Goal: Task Accomplishment & Management: Manage account settings

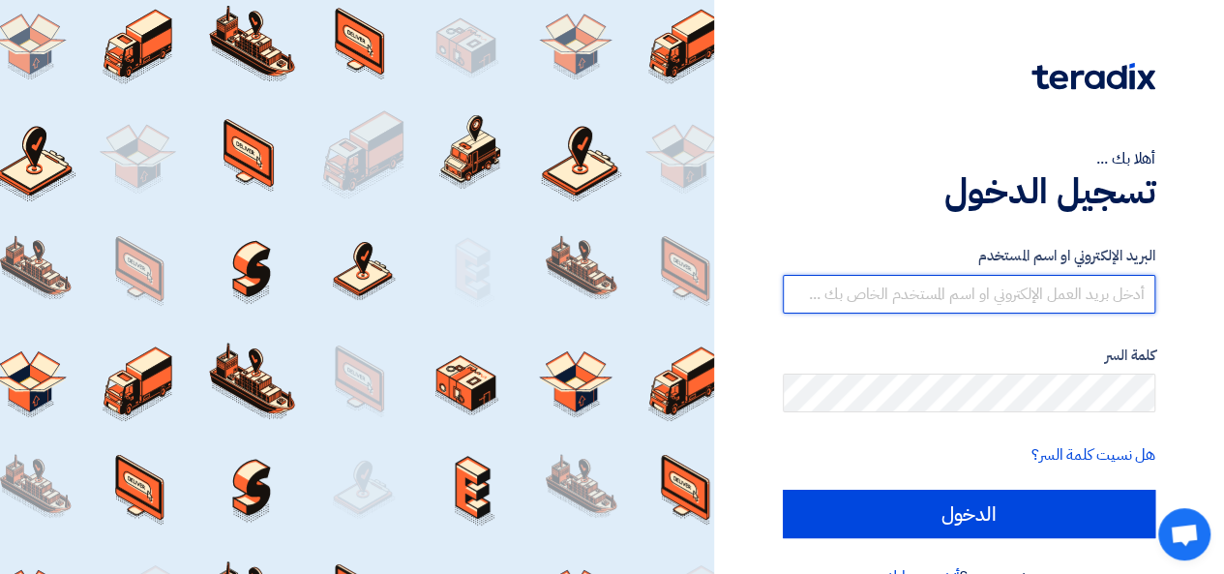
click at [962, 293] on input "text" at bounding box center [969, 294] width 372 height 39
type input "[PERSON_NAME][EMAIL_ADDRESS][DOMAIN_NAME]"
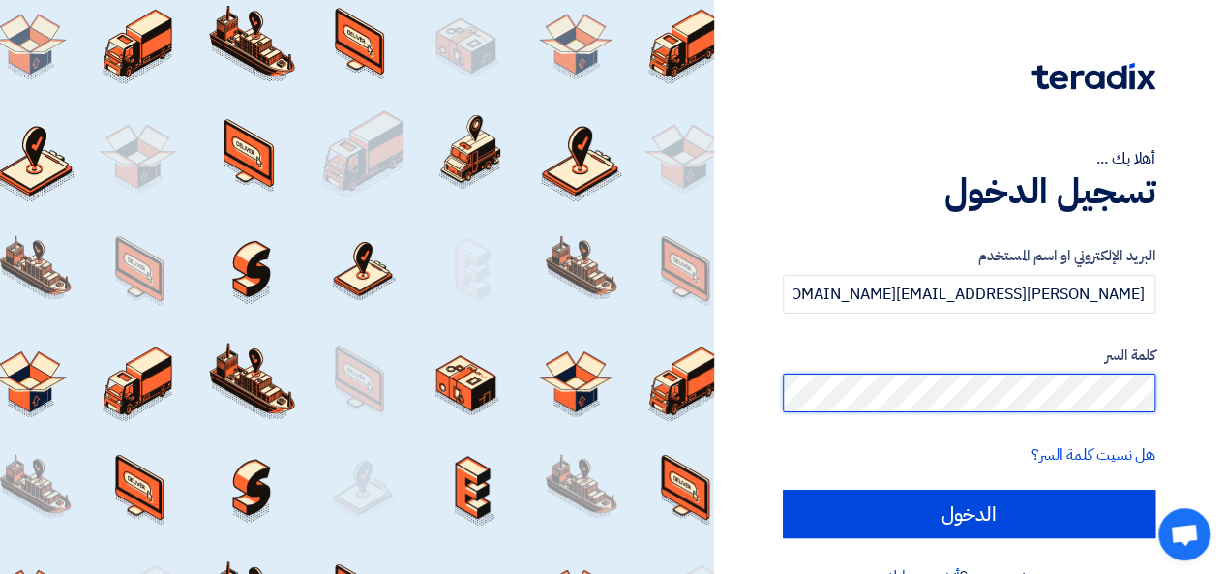
click at [783, 489] on input "الدخول" at bounding box center [969, 513] width 372 height 48
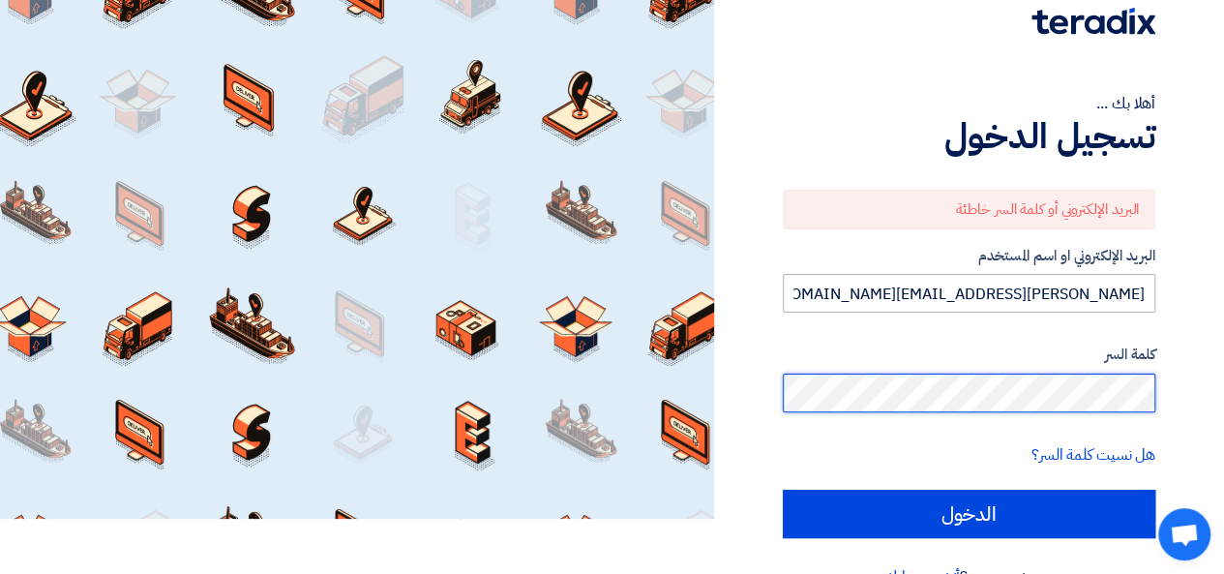
scroll to position [99, 0]
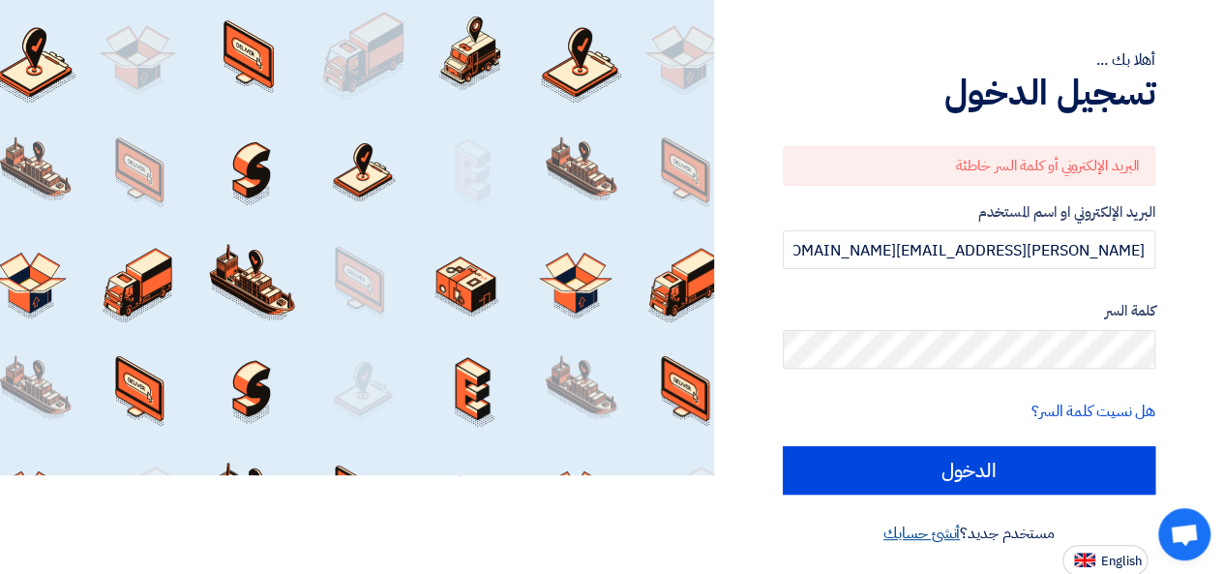
click at [936, 532] on link "أنشئ حسابك" at bounding box center [921, 532] width 76 height 23
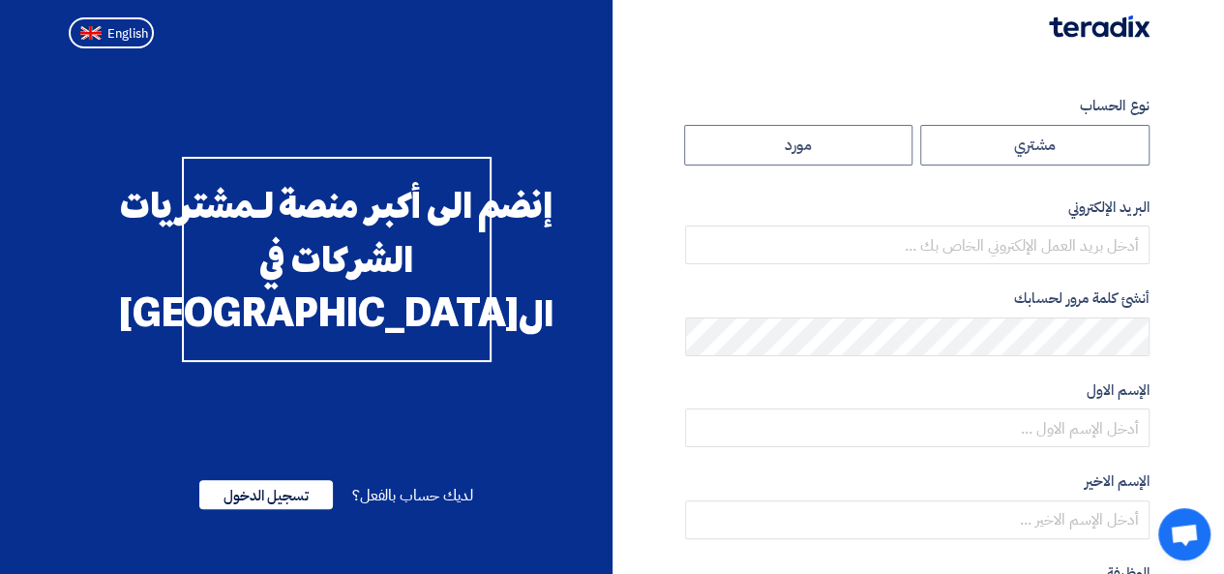
click at [727, 197] on label "البريد الإلكتروني" at bounding box center [917, 207] width 464 height 22
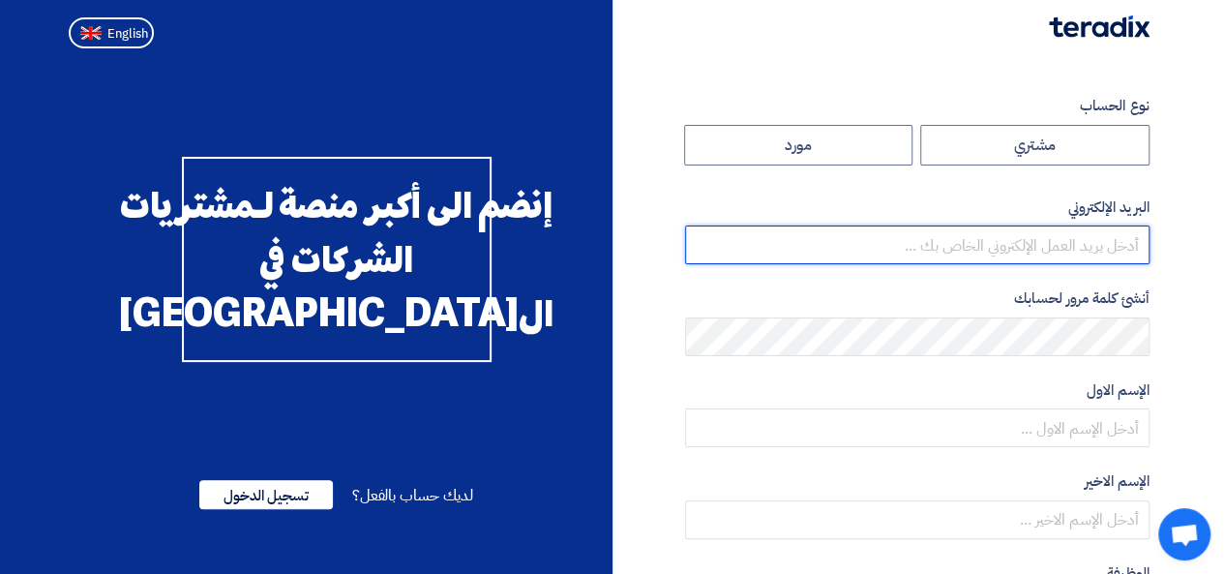
click at [1076, 253] on input "email" at bounding box center [917, 244] width 464 height 39
type input "Mahmoud.Hussen@asecautomation.com"
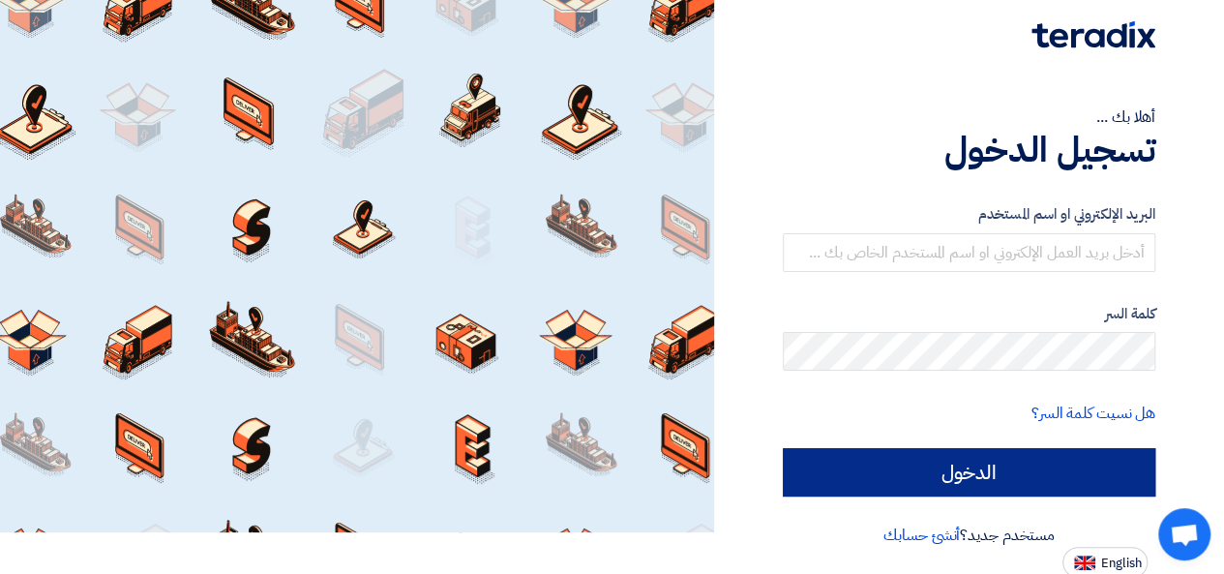
scroll to position [44, 0]
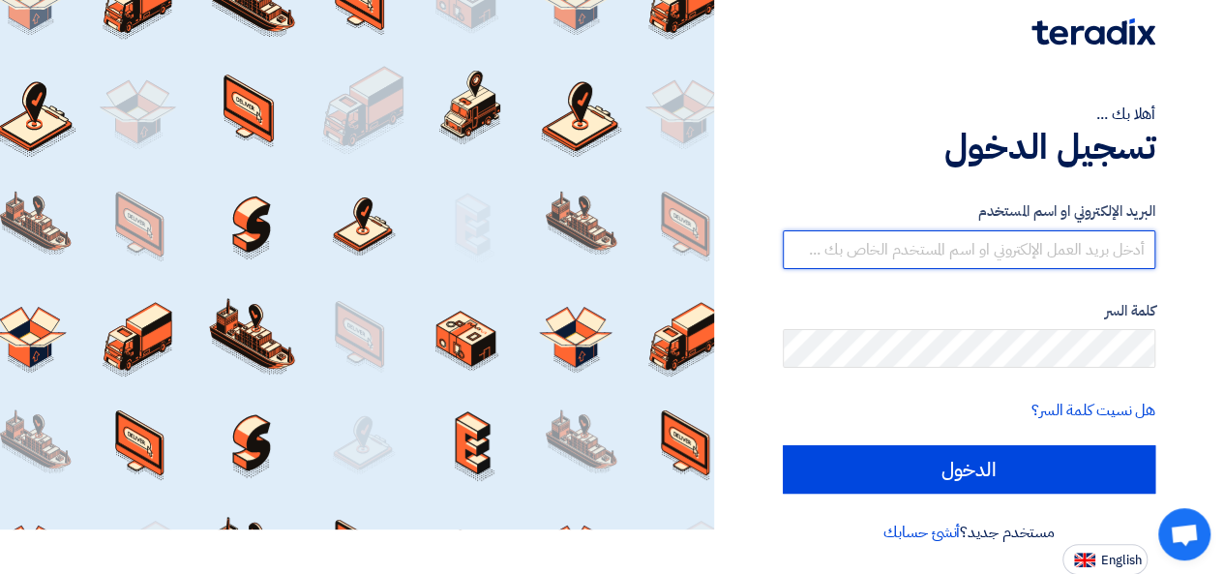
click at [1023, 258] on input "text" at bounding box center [969, 249] width 372 height 39
type input "Mahmoud.Hussen@asecautomation.com"
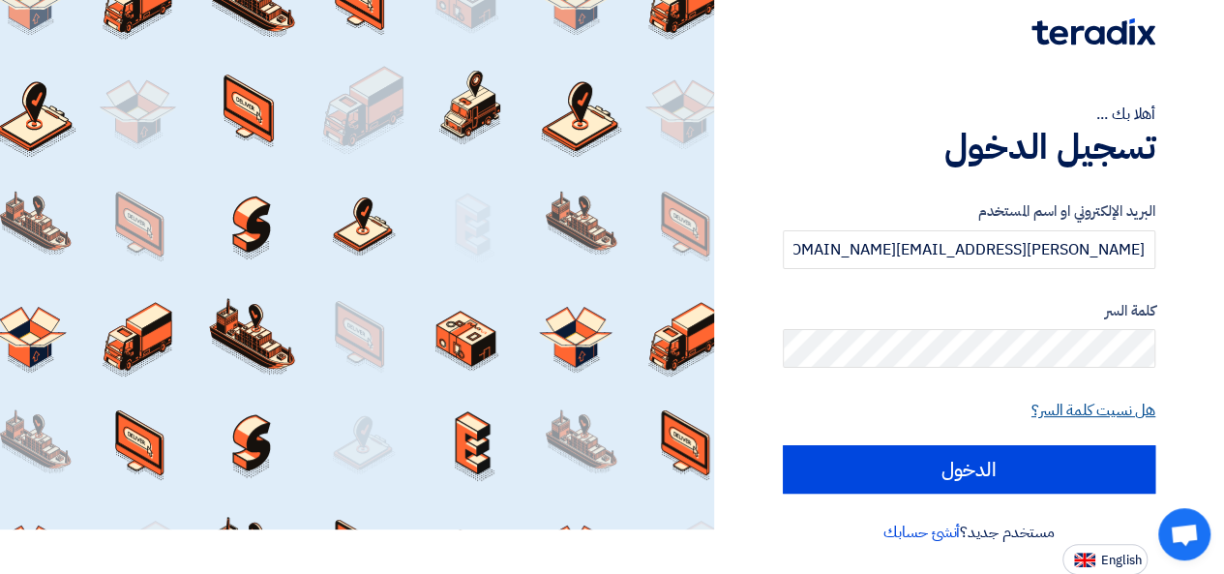
click at [1082, 415] on link "هل نسيت كلمة السر؟" at bounding box center [1093, 410] width 124 height 23
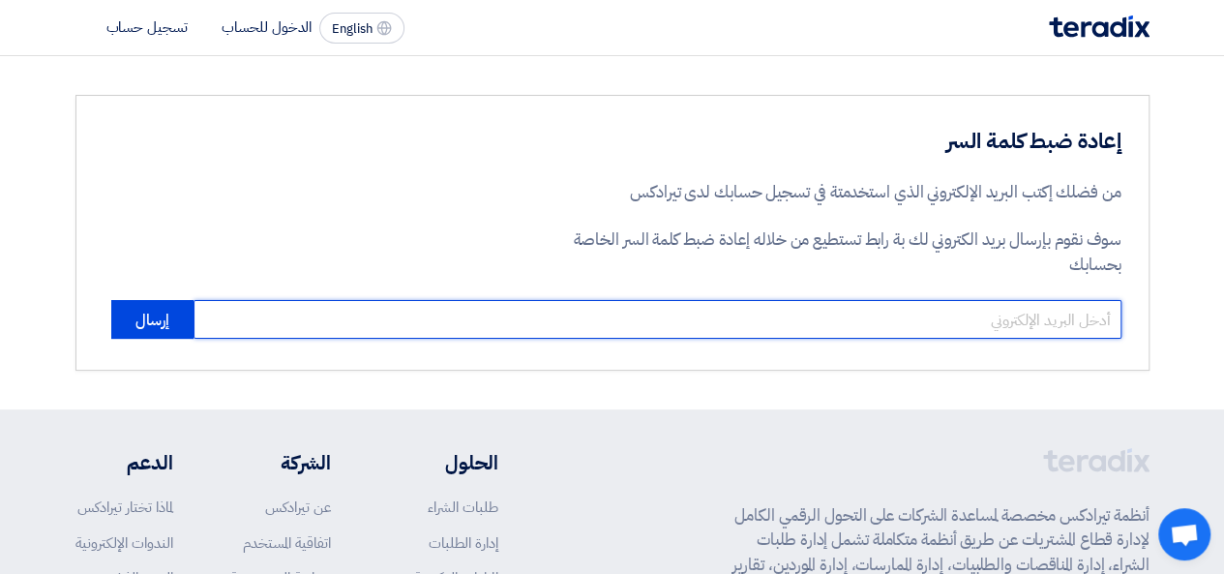
click at [1010, 317] on input "email" at bounding box center [657, 319] width 928 height 39
type input "Mahmoud.Hussen@asecautomation.com"
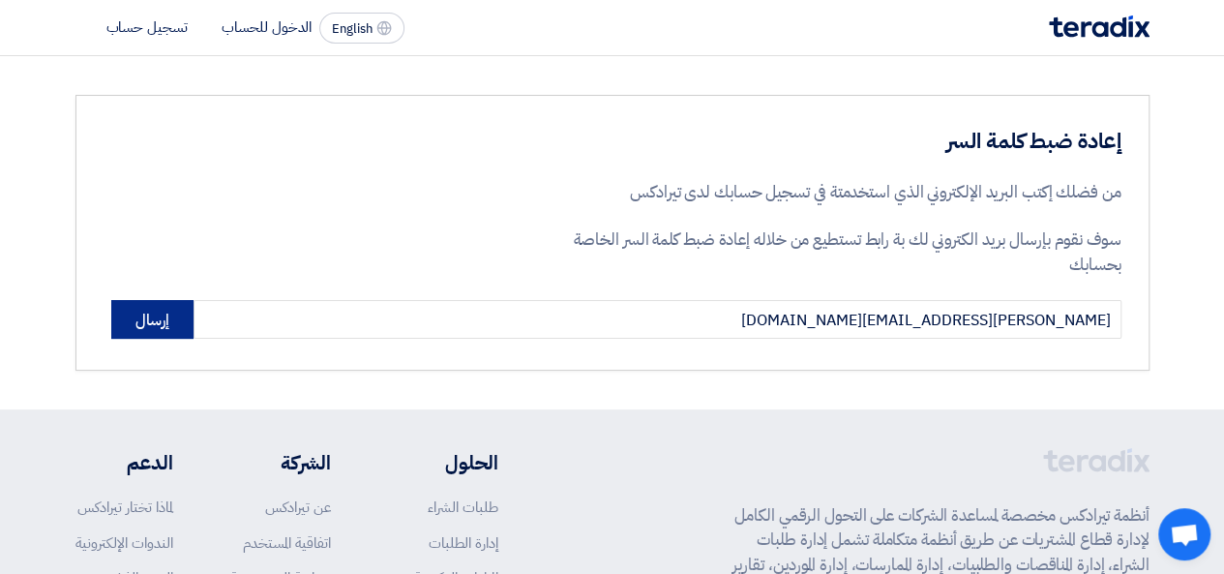
click at [129, 316] on button "إرسال" at bounding box center [152, 319] width 82 height 39
click at [172, 317] on button "إرسال" at bounding box center [152, 319] width 82 height 39
click at [180, 316] on button "إرسال" at bounding box center [152, 319] width 82 height 39
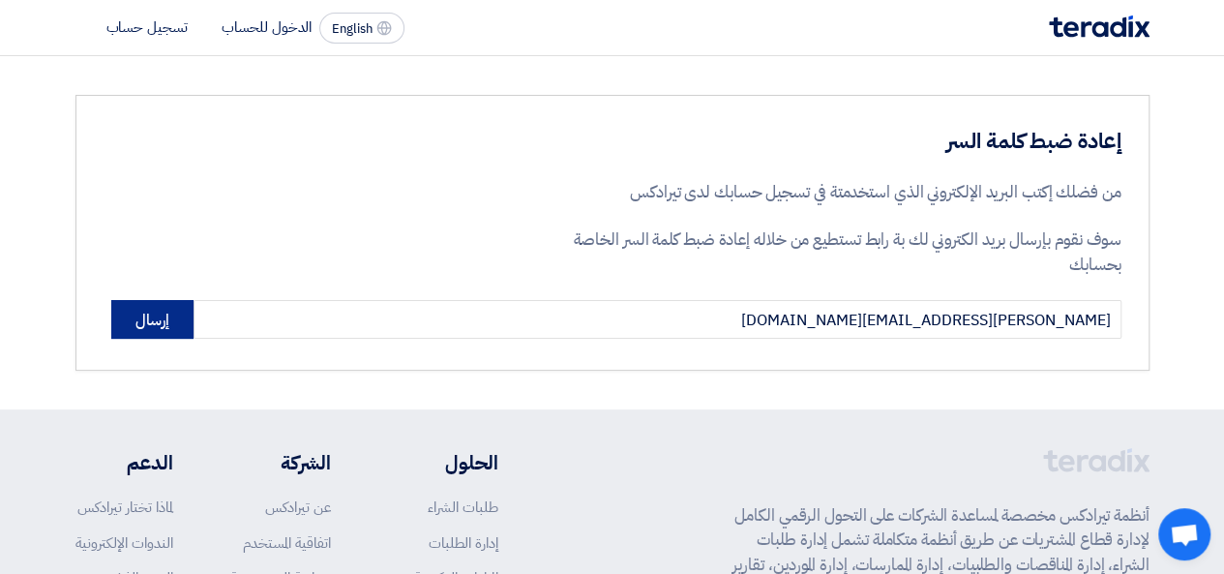
click at [179, 316] on button "إرسال" at bounding box center [152, 319] width 82 height 39
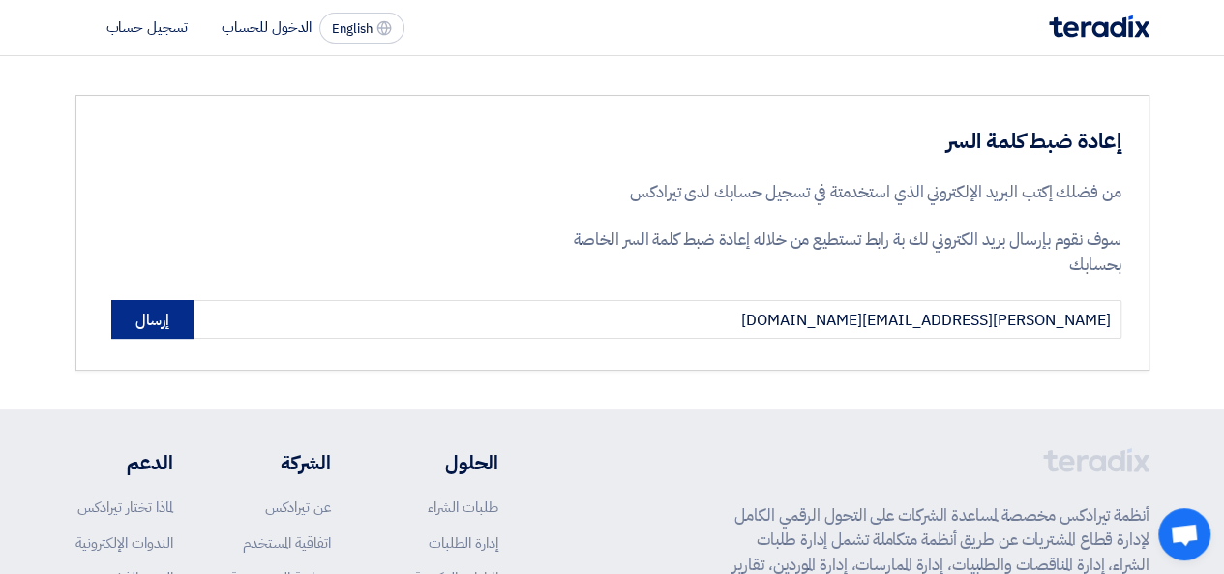
click at [169, 323] on button "إرسال" at bounding box center [152, 319] width 82 height 39
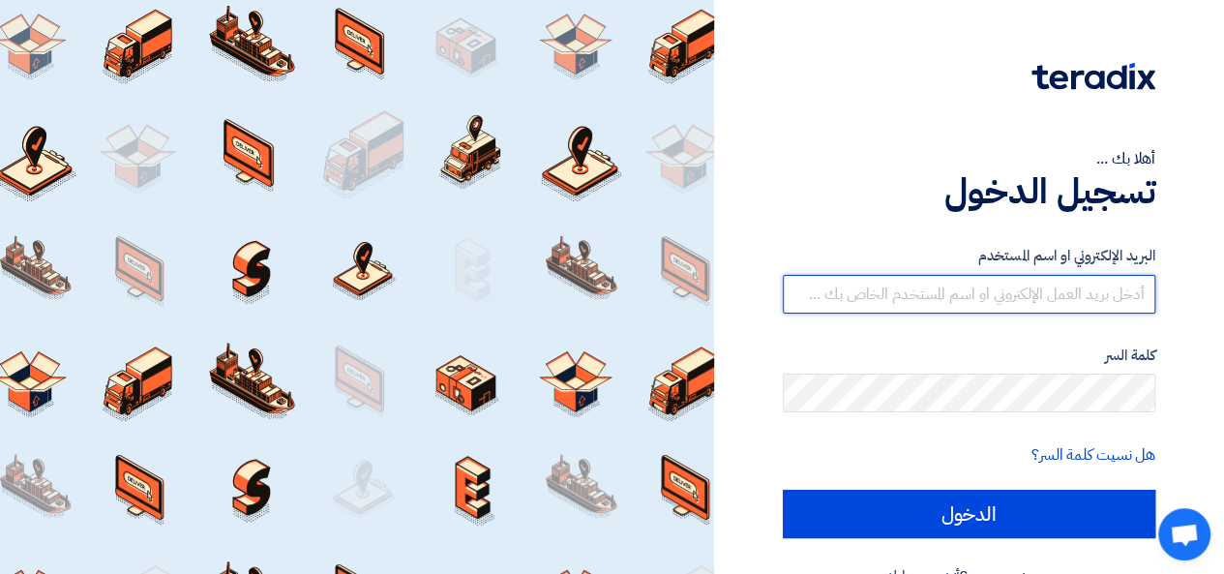
click at [958, 293] on input "text" at bounding box center [969, 294] width 372 height 39
type input "Mahmoud.Hussen@asecautomation.com"
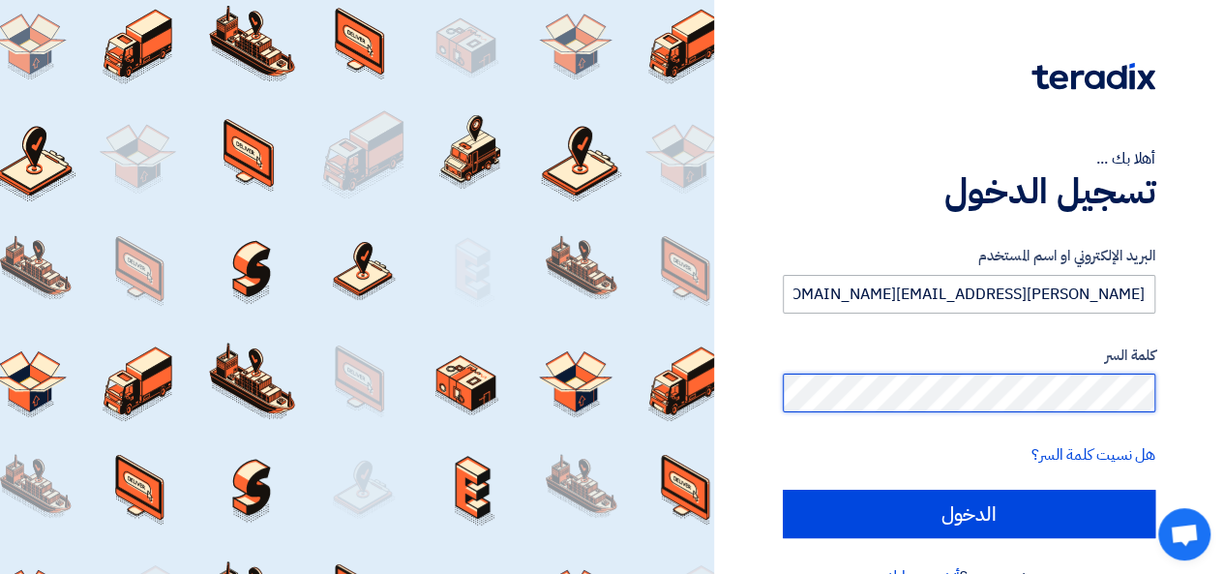
click at [783, 489] on input "الدخول" at bounding box center [969, 513] width 372 height 48
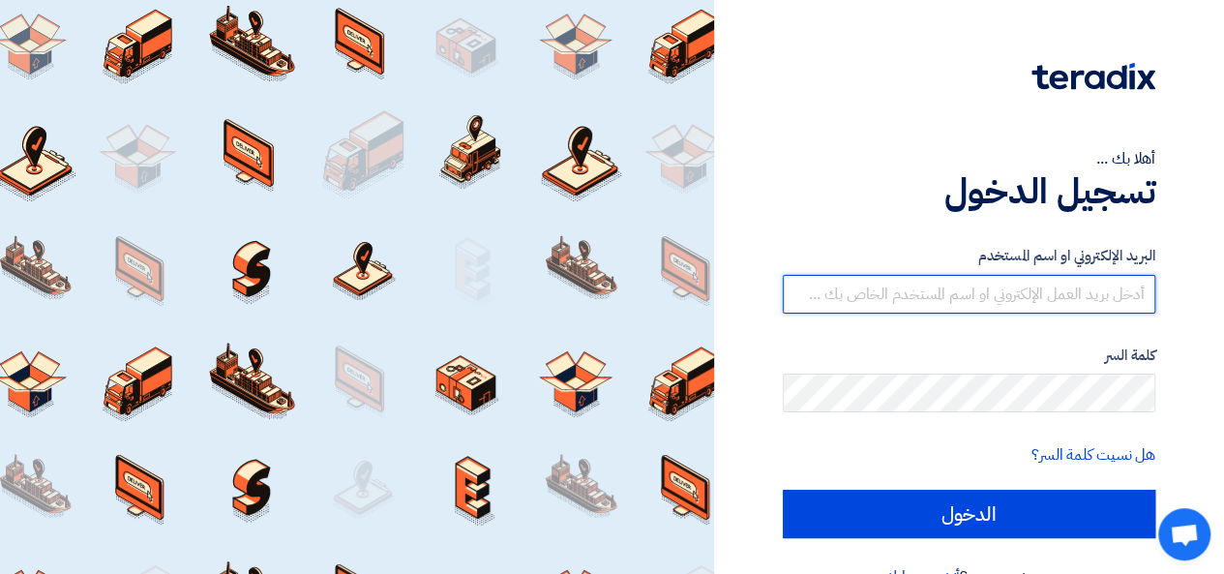
click at [897, 291] on input "text" at bounding box center [969, 294] width 372 height 39
type input "[PERSON_NAME][EMAIL_ADDRESS][DOMAIN_NAME]"
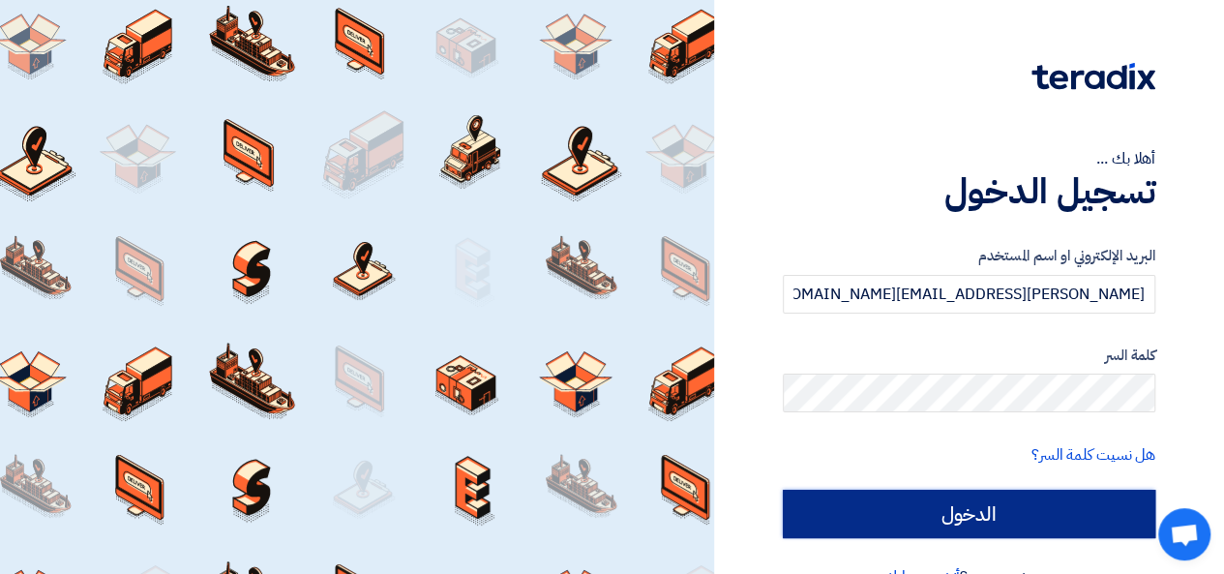
click at [978, 516] on input "الدخول" at bounding box center [969, 513] width 372 height 48
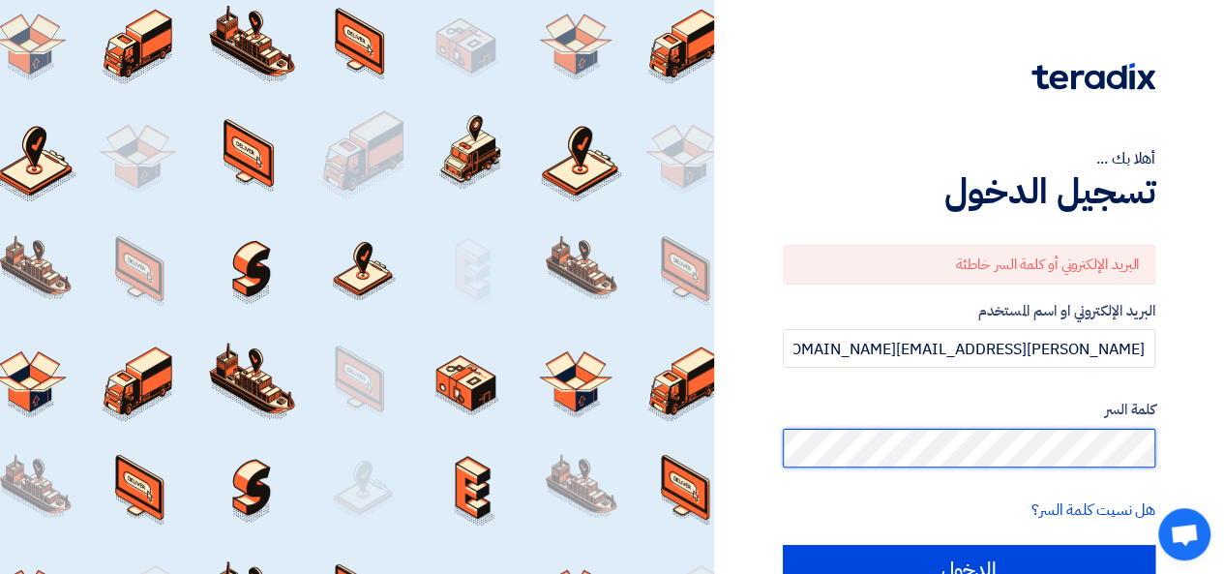
click at [1157, 442] on div "أهلا بك ... تسجيل الدخول البريد الإلكتروني أو كلمة السر خاطئة البريد الإلكتروني…" at bounding box center [968, 337] width 481 height 674
click at [783, 545] on input "الدخول" at bounding box center [969, 569] width 372 height 48
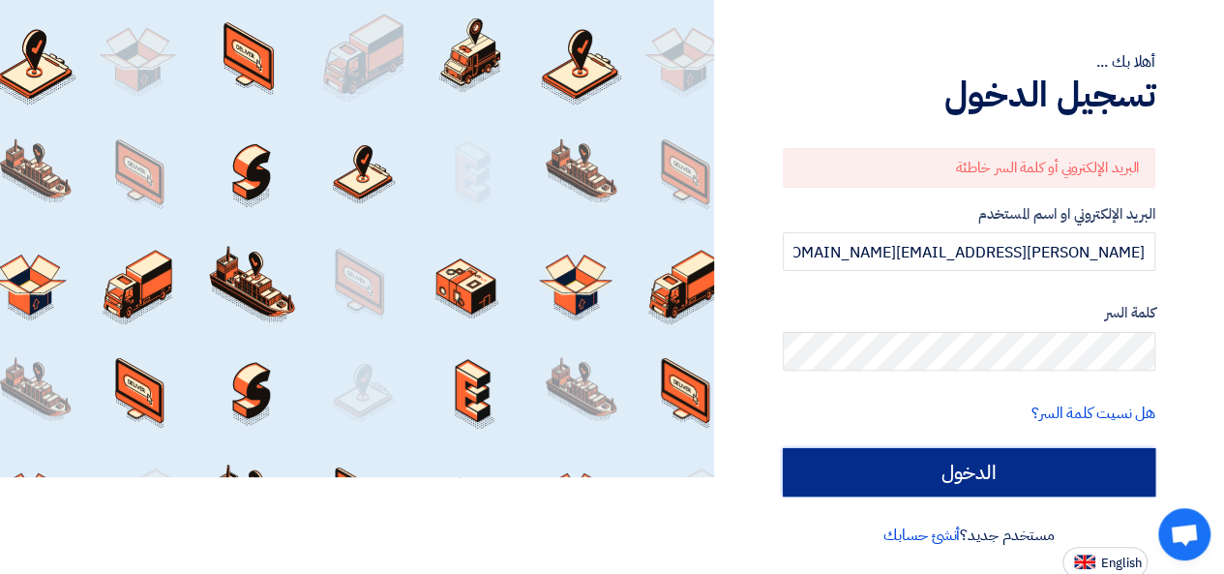
click at [916, 469] on input "الدخول" at bounding box center [969, 472] width 372 height 48
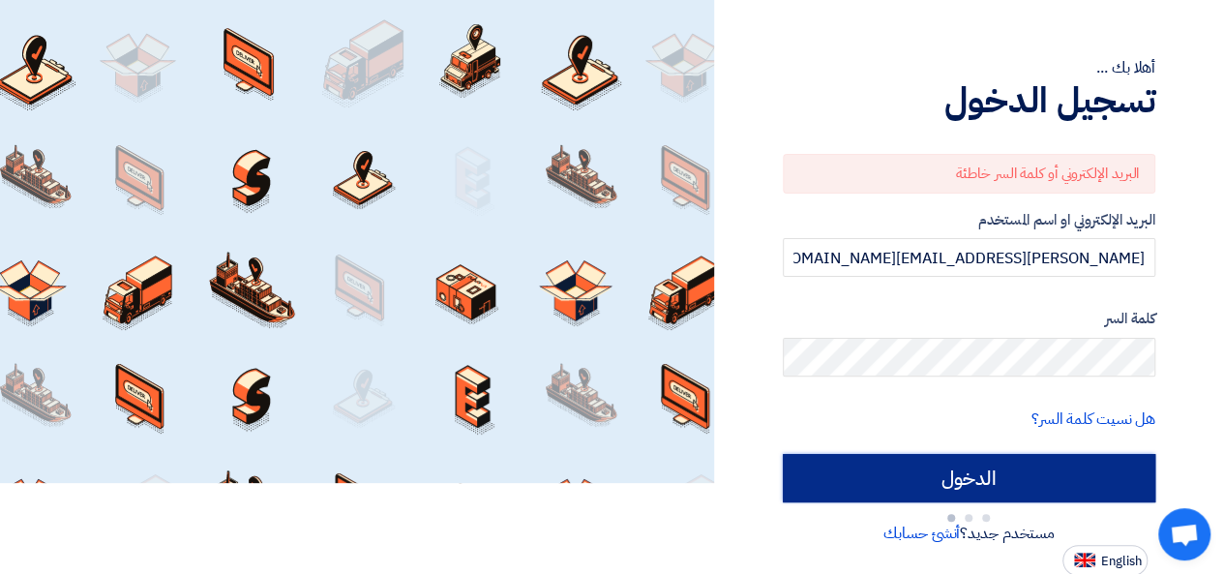
scroll to position [97, 0]
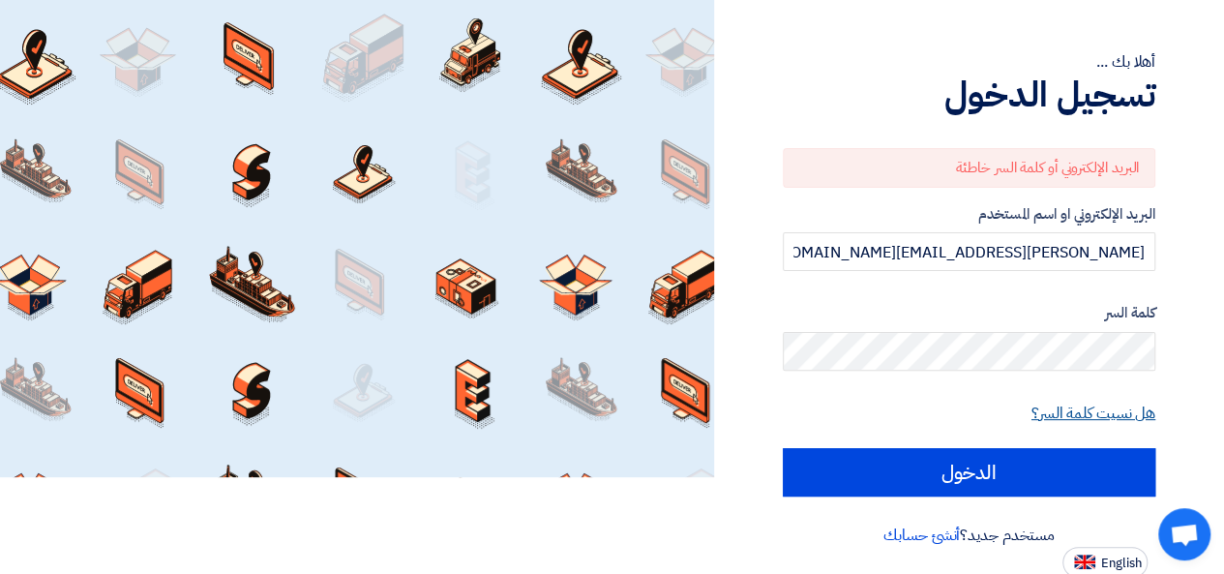
click at [1051, 411] on link "هل نسيت كلمة السر؟" at bounding box center [1093, 412] width 124 height 23
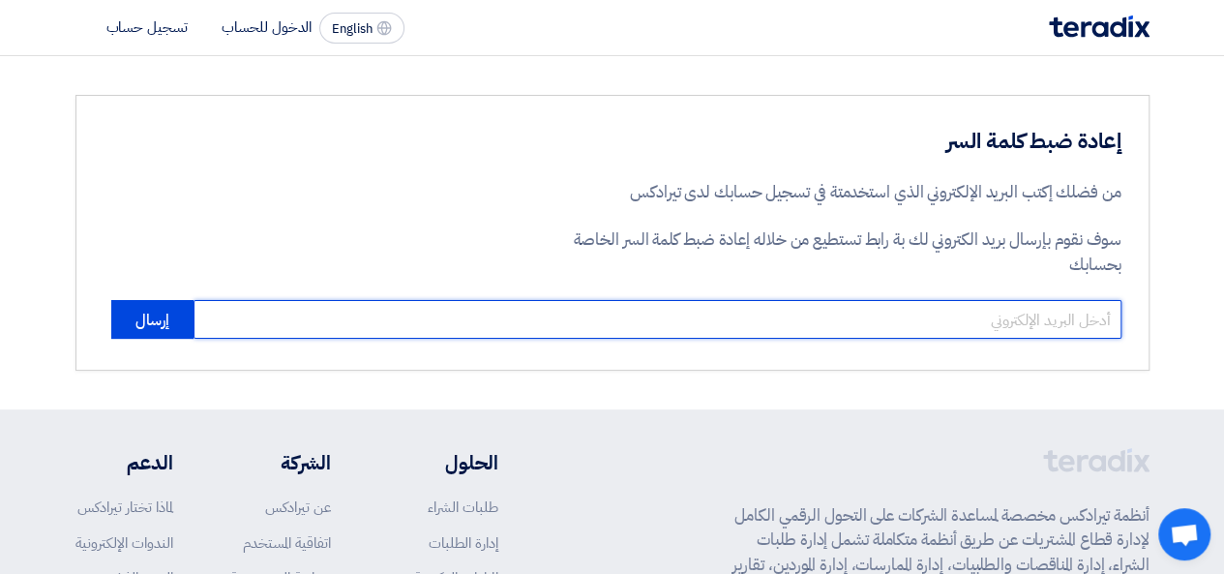
click at [686, 318] on input "email" at bounding box center [657, 319] width 928 height 39
type input "Mahmoud.Hussen@asecautomation.com"
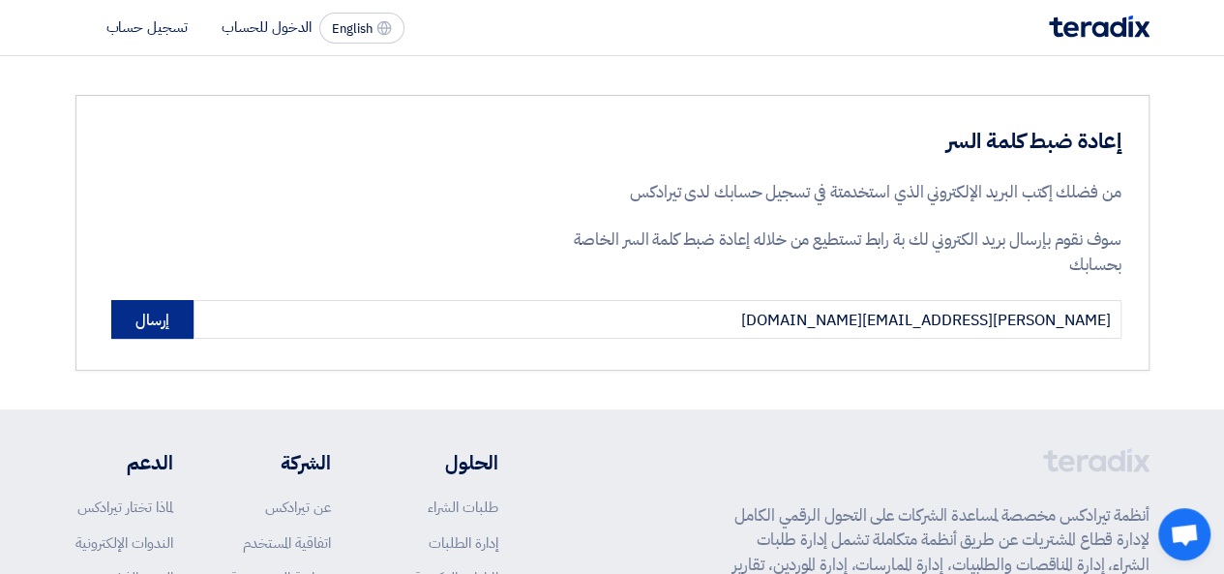
click at [163, 321] on button "إرسال" at bounding box center [152, 319] width 82 height 39
click at [163, 322] on button "إرسال" at bounding box center [152, 319] width 82 height 39
click at [240, 30] on li "الدخول للحساب" at bounding box center [267, 26] width 90 height 21
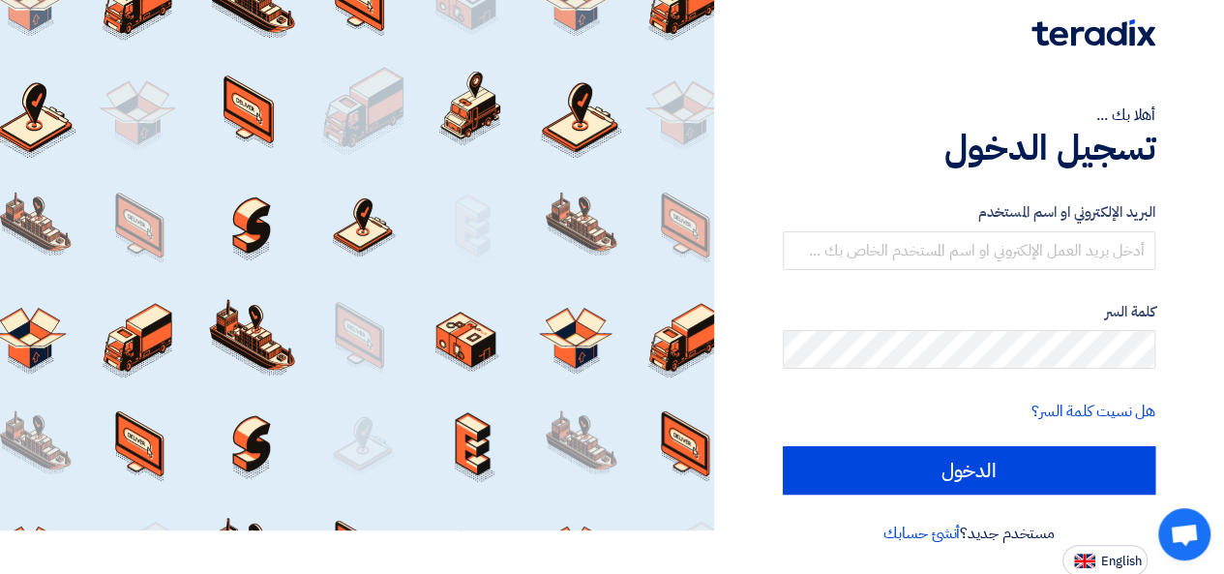
scroll to position [44, 0]
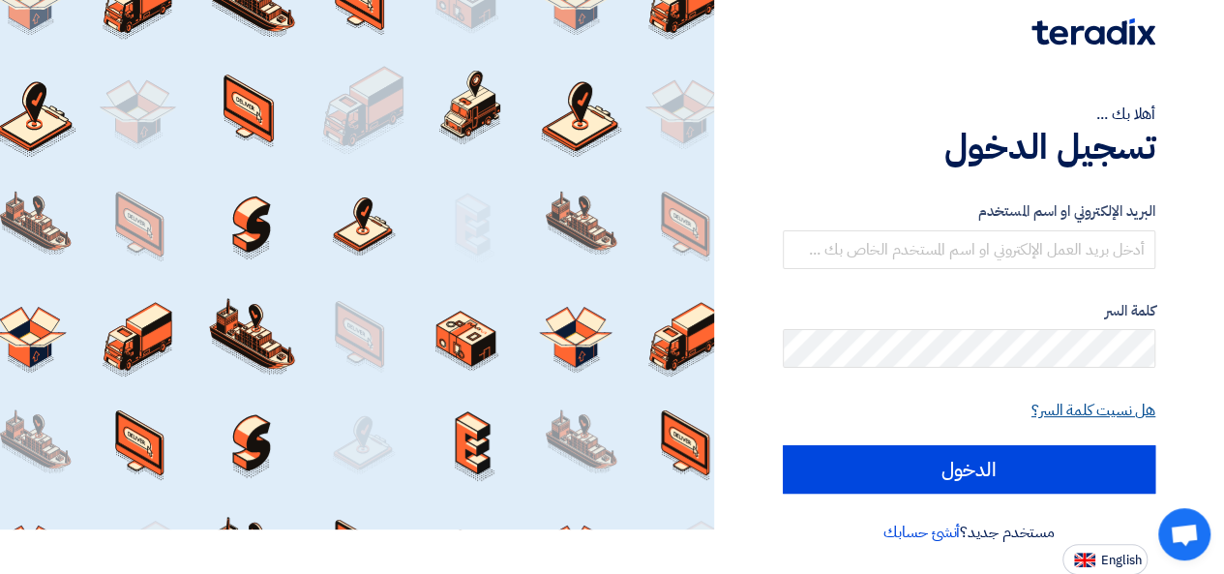
click at [1098, 407] on link "هل نسيت كلمة السر؟" at bounding box center [1093, 410] width 124 height 23
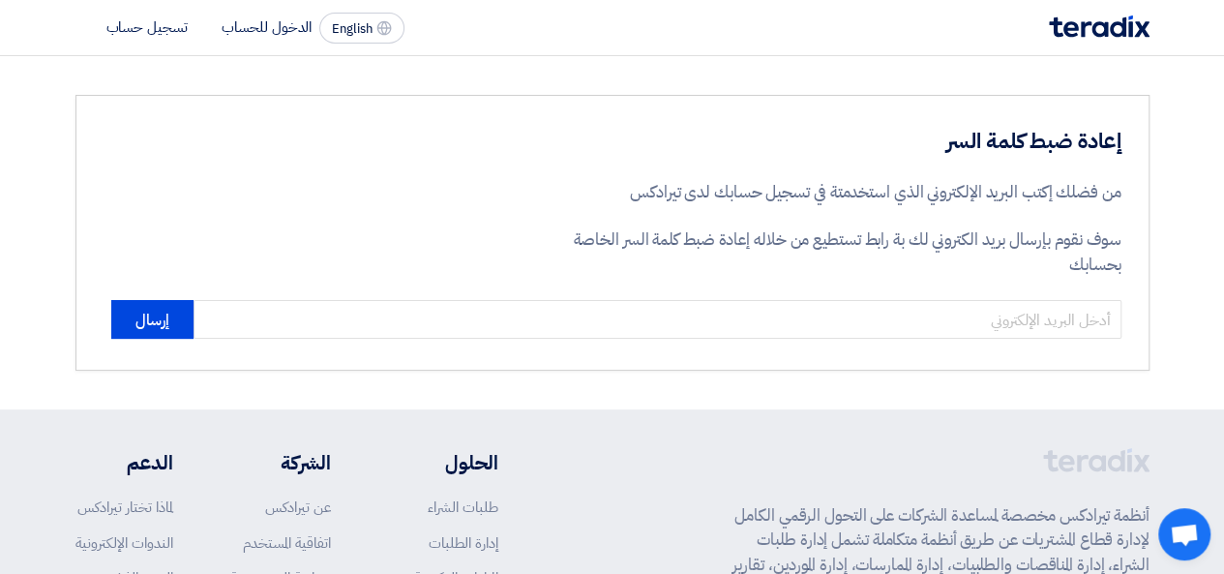
click at [159, 26] on li "تسجيل حساب" at bounding box center [146, 26] width 81 height 21
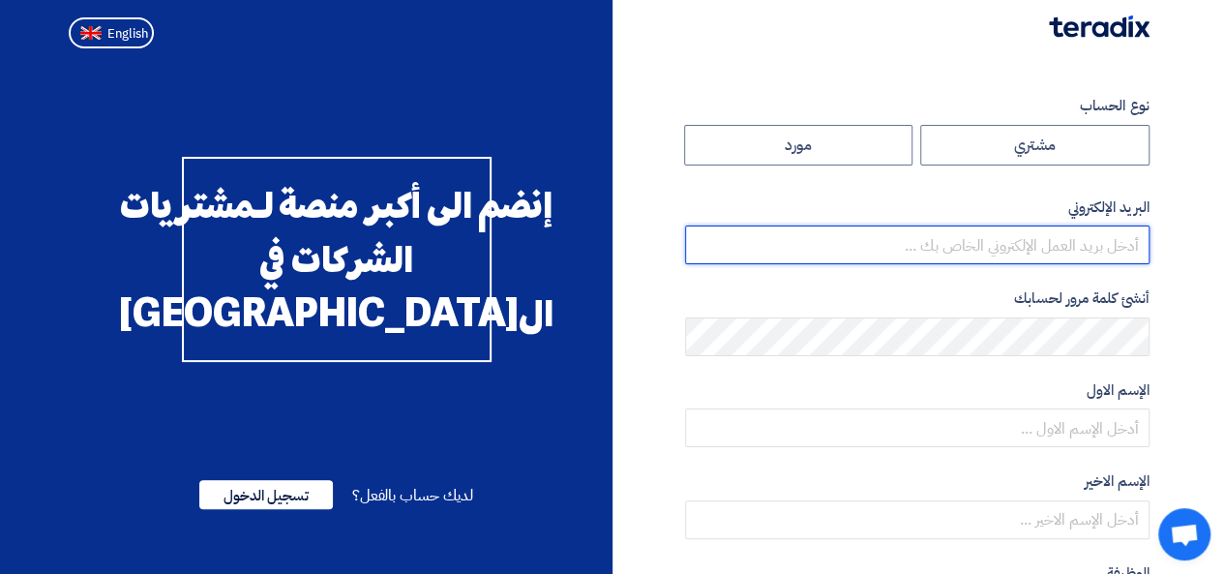
click at [1114, 241] on input "email" at bounding box center [917, 244] width 464 height 39
type input "Mahmoud.Hussen@asecautomation.com"
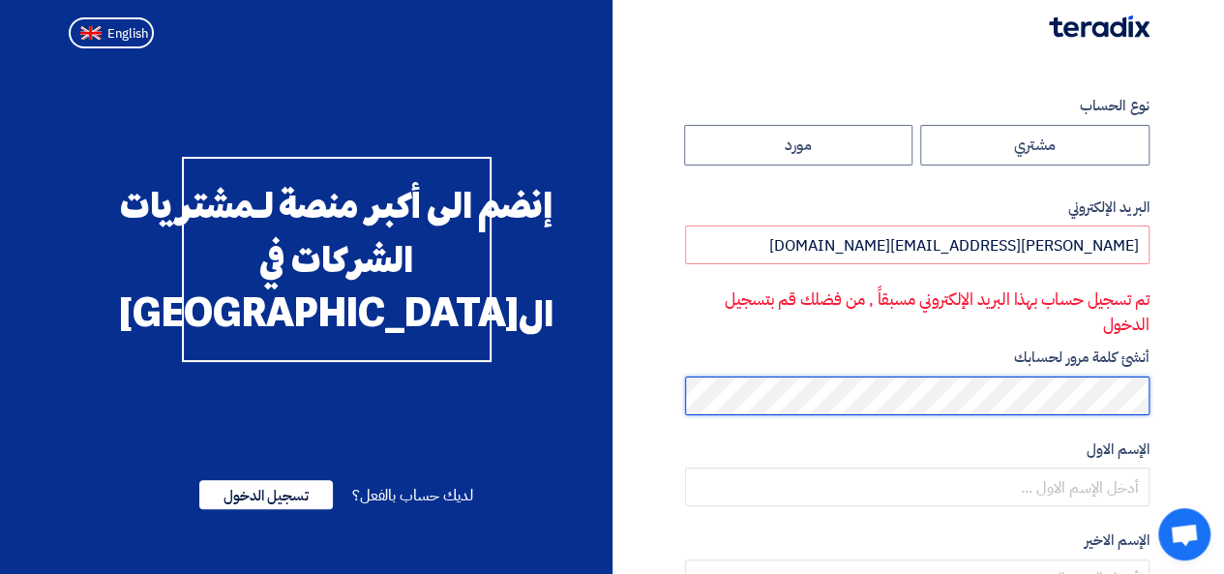
scroll to position [97, 0]
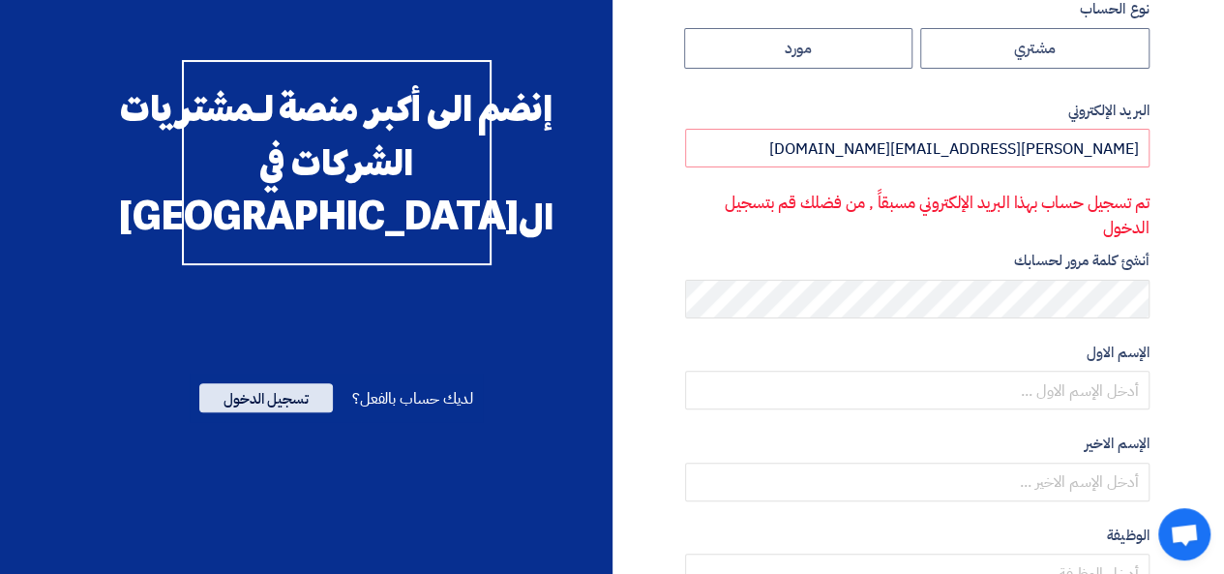
click at [279, 412] on span "تسجيل الدخول" at bounding box center [265, 397] width 133 height 29
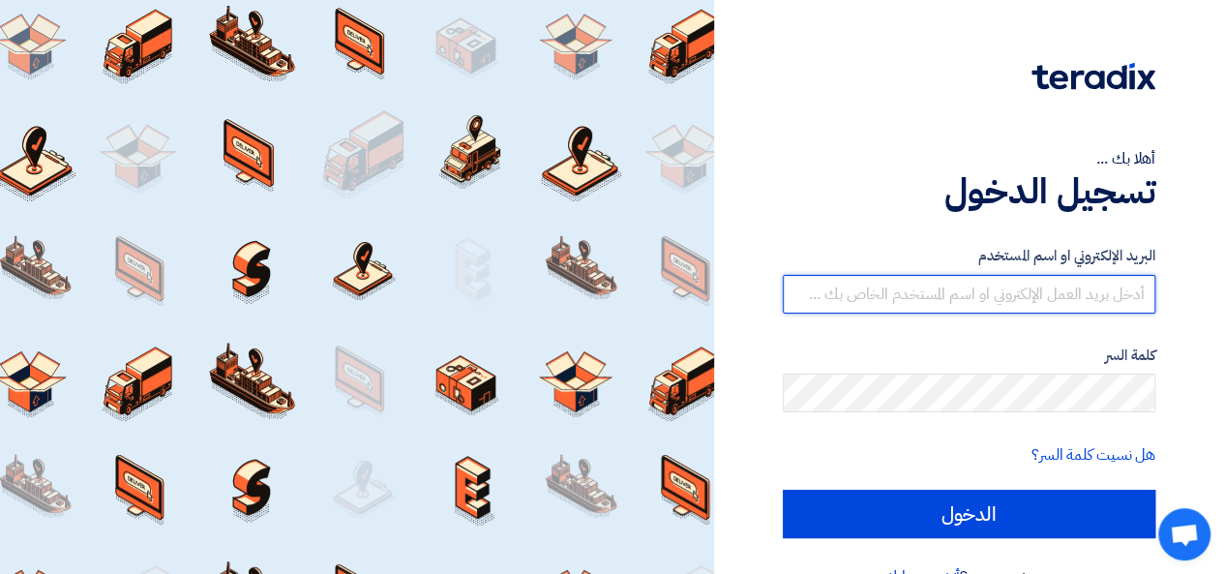
click at [1001, 285] on input "text" at bounding box center [969, 294] width 372 height 39
type input "Mahmoud.Hussen@asecautomation.com"
click at [1029, 305] on input "text" at bounding box center [969, 294] width 372 height 39
type input "[PERSON_NAME][EMAIL_ADDRESS][DOMAIN_NAME]"
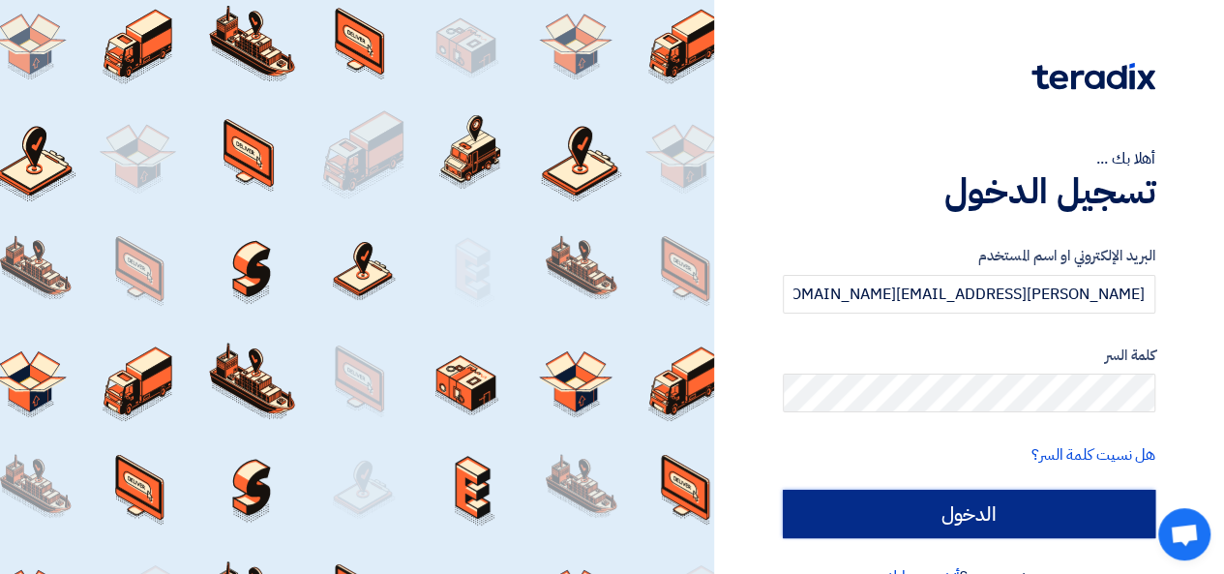
click at [987, 496] on input "الدخول" at bounding box center [969, 513] width 372 height 48
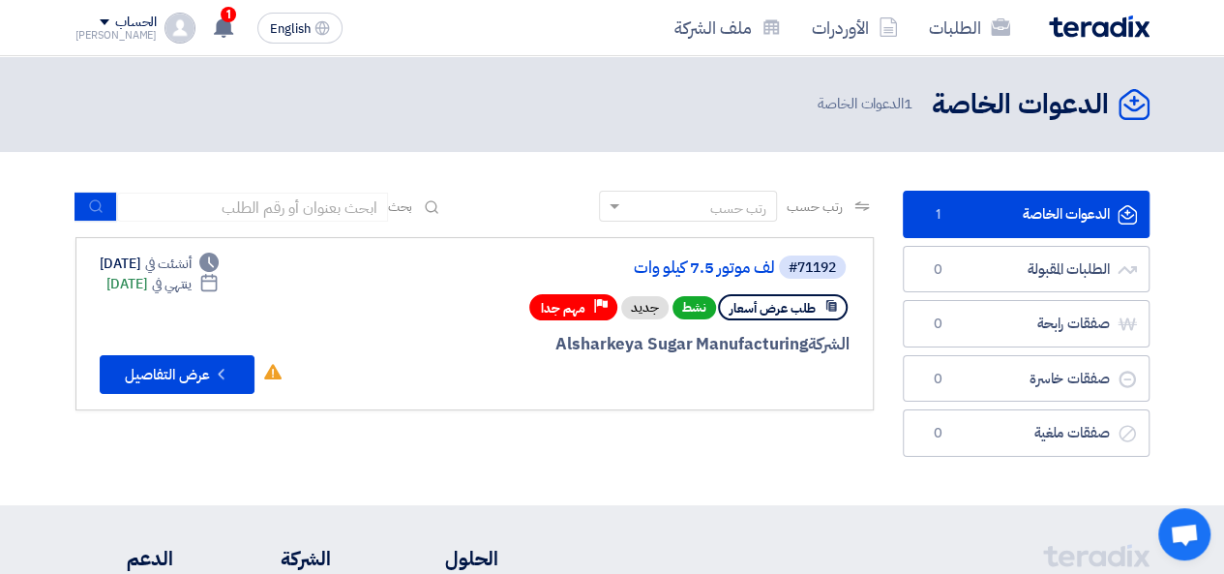
click at [726, 435] on div "رتب حسب رتب حسب بحث مجال الطلب مسؤول المشتريات نوع الطلب" at bounding box center [474, 329] width 827 height 276
click at [197, 376] on button "Check details عرض التفاصيل" at bounding box center [177, 374] width 155 height 39
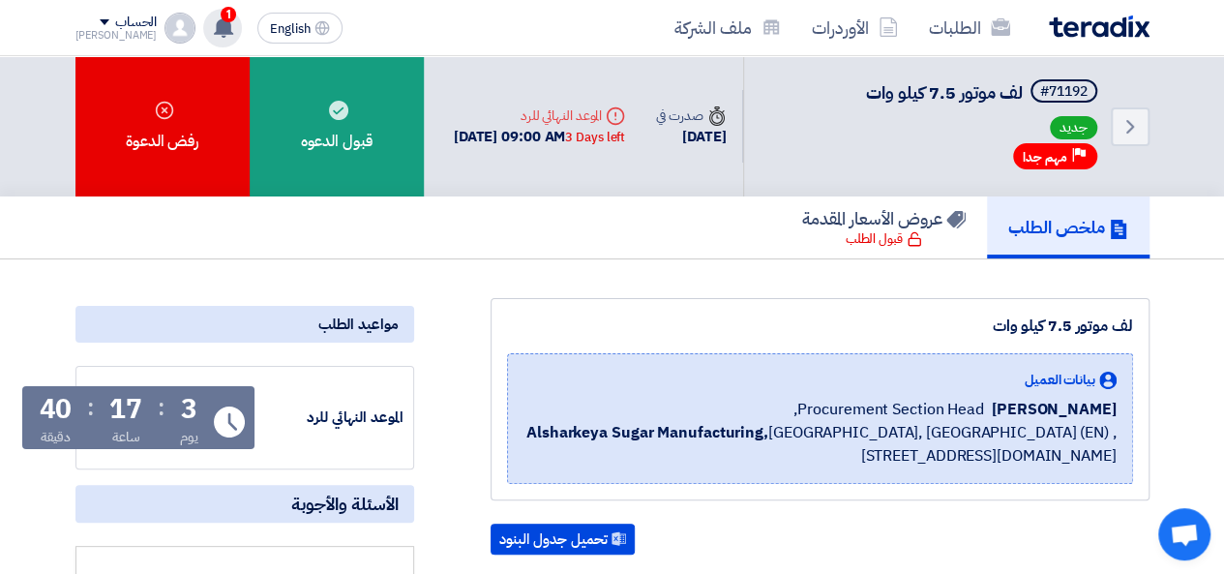
click at [210, 18] on div "1 تم نشر طلب عروض أسعار جديد - شاهد التفاصيل 3 hours ago أظهر كل الاشعارات" at bounding box center [222, 28] width 39 height 39
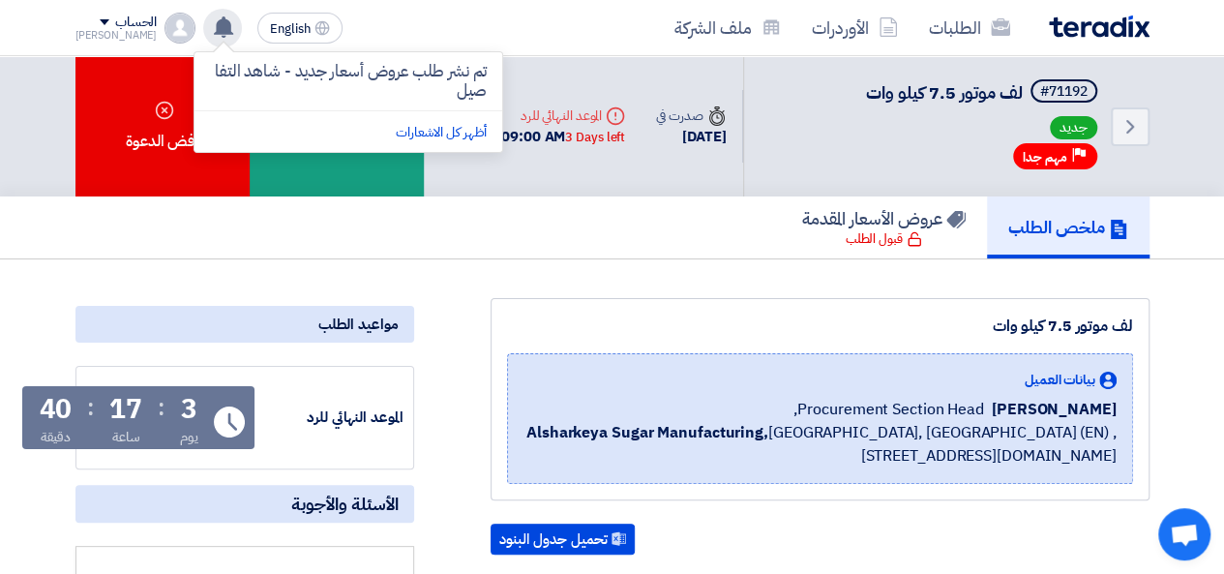
click at [210, 18] on div "تم نشر طلب عروض أسعار جديد - شاهد التفاصيل أظهر كل الاشعارات" at bounding box center [222, 28] width 39 height 39
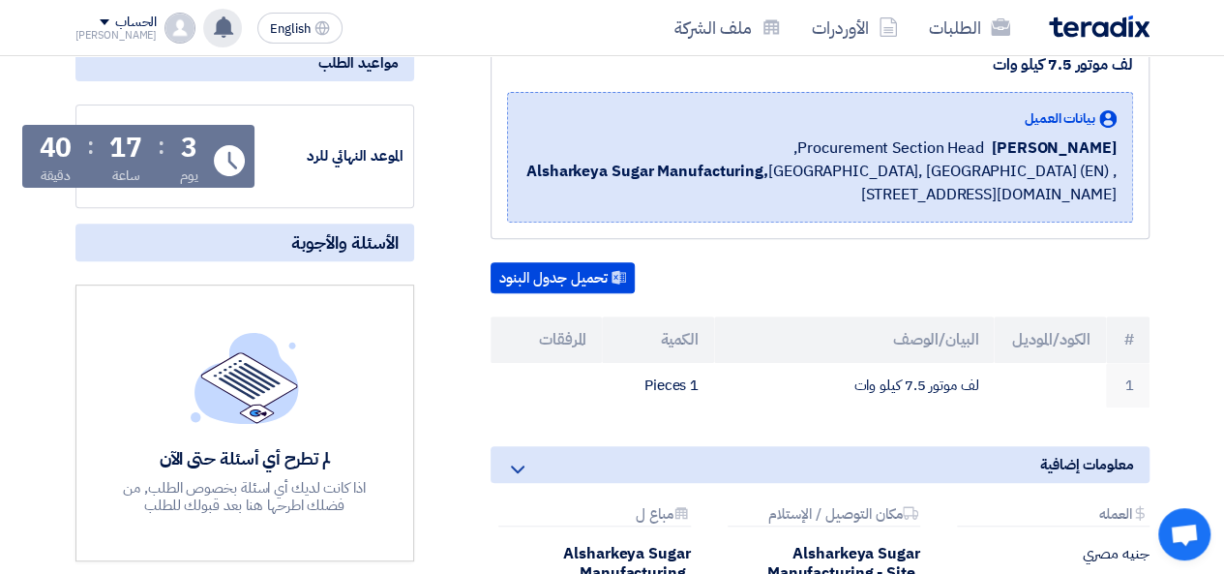
scroll to position [290, 0]
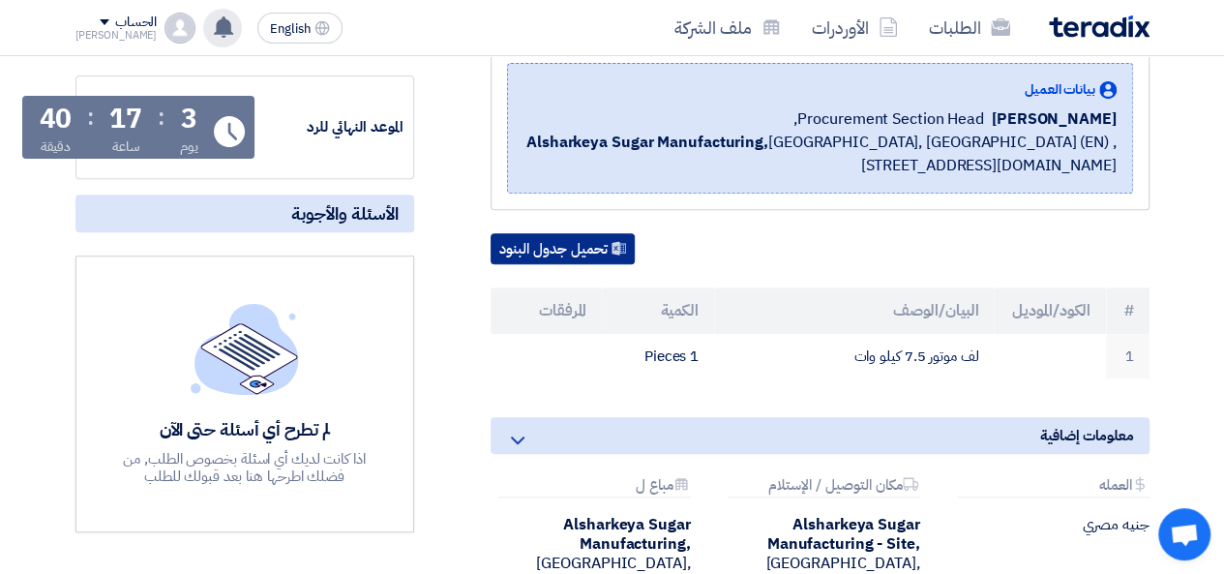
click at [606, 245] on button "تحميل جدول البنود" at bounding box center [562, 248] width 144 height 31
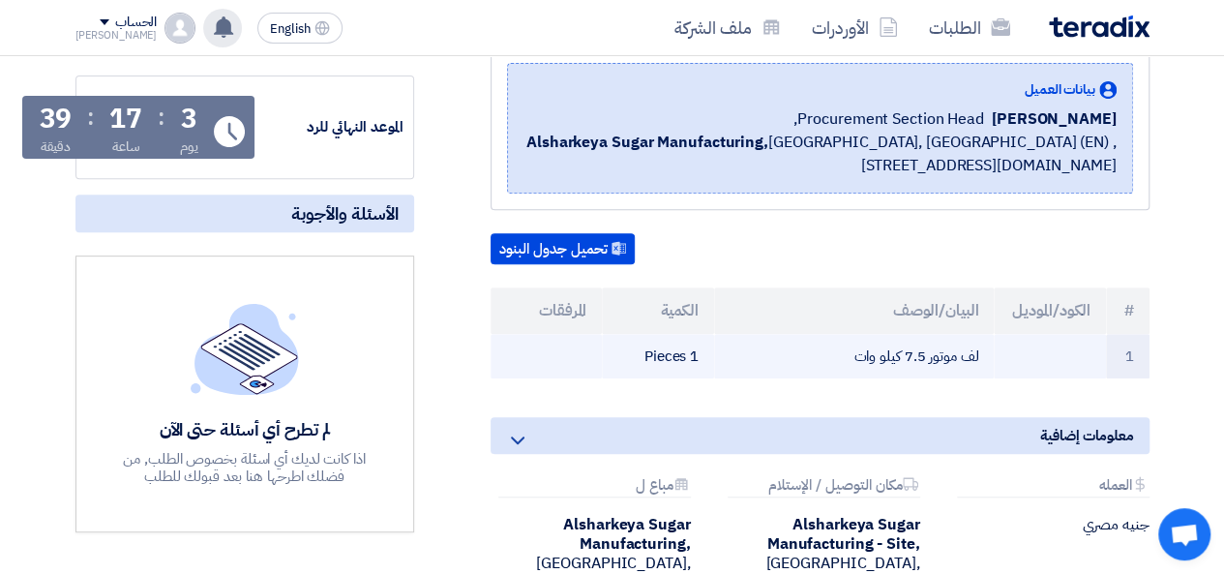
drag, startPoint x: 850, startPoint y: 347, endPoint x: 987, endPoint y: 355, distance: 136.6
click at [987, 355] on td "لف موتور 7.5 كيلو وات" at bounding box center [854, 356] width 280 height 45
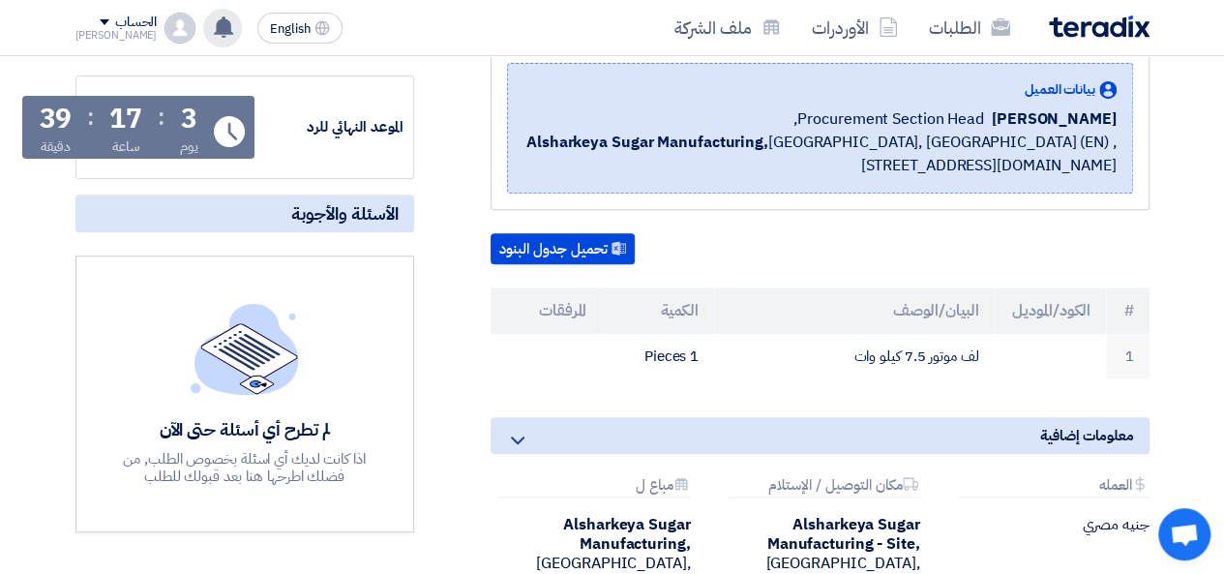
copy td "لف موتور 7.5 كيلو وات"
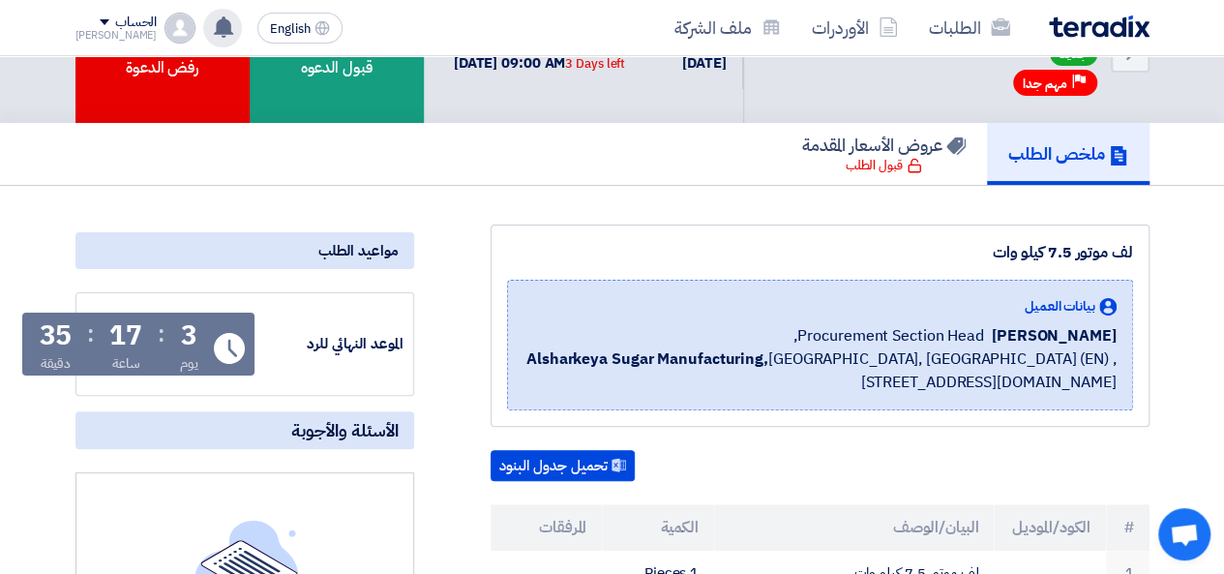
scroll to position [0, 0]
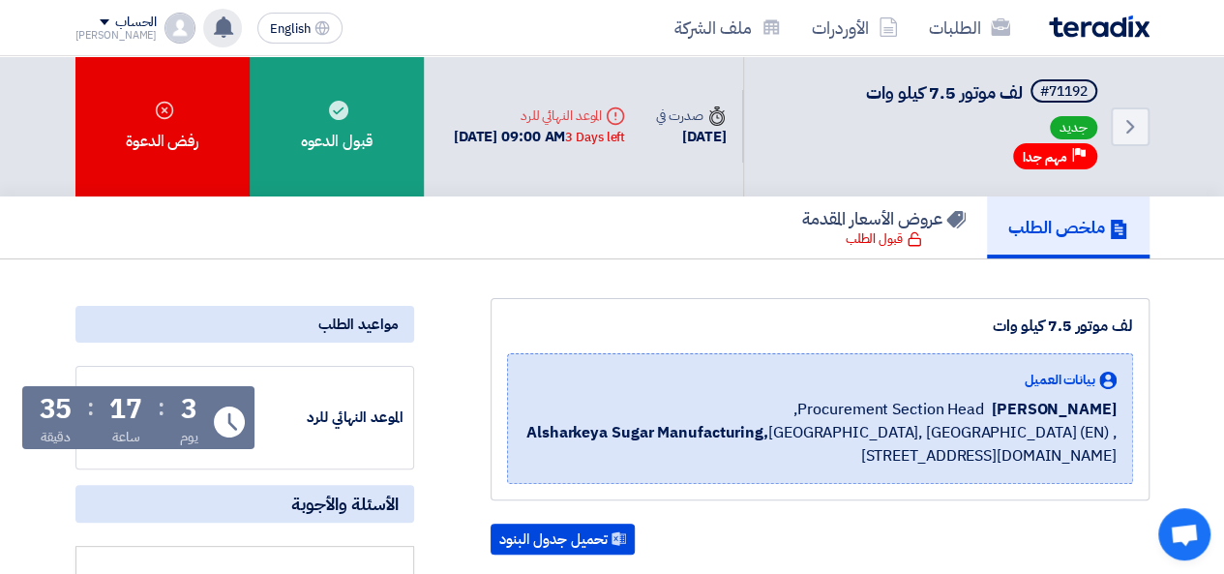
drag, startPoint x: 484, startPoint y: 119, endPoint x: 651, endPoint y: 129, distance: 167.6
click at [640, 129] on div "Deadline الموعد النهائي للرد 31 Aug, 2025 09:00 AM 3 Days left" at bounding box center [539, 127] width 202 height 74
copy div "31 Aug, 2025 09:00 AM"
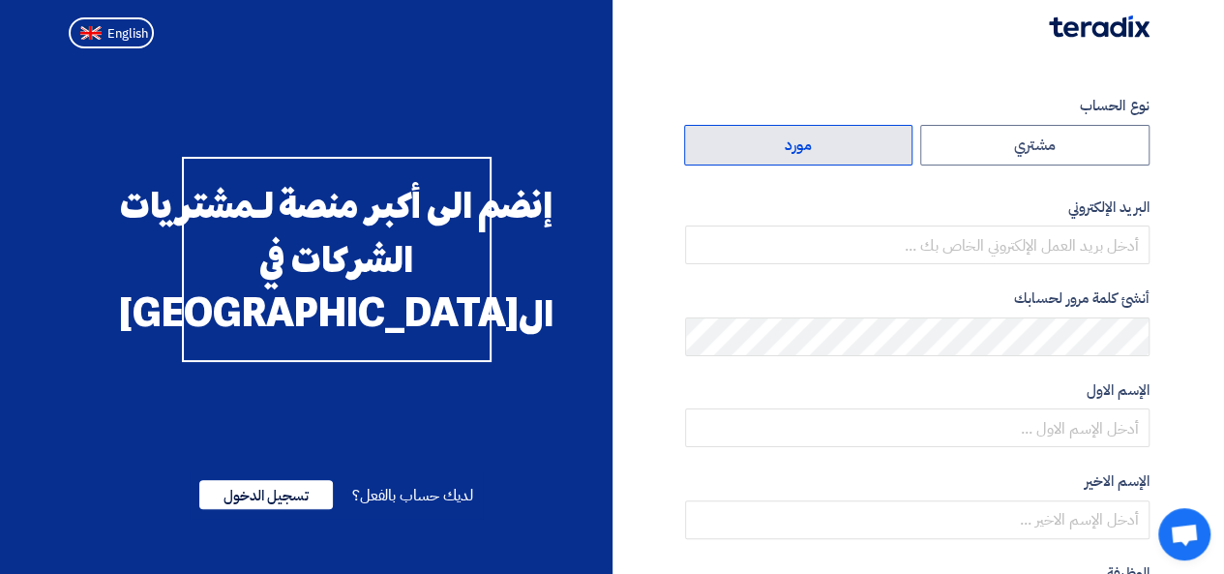
click at [814, 145] on label "مورد" at bounding box center [798, 145] width 229 height 41
click at [814, 145] on input "مورد" at bounding box center [798, 145] width 227 height 39
radio input "true"
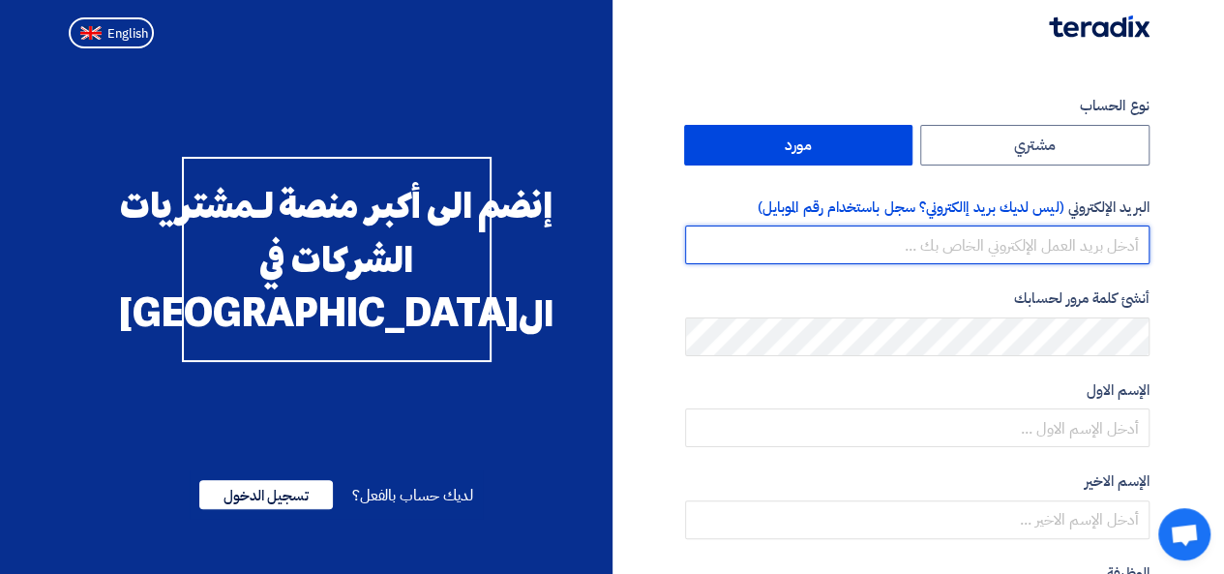
click at [935, 247] on input "email" at bounding box center [917, 244] width 464 height 39
type input "[PERSON_NAME][EMAIL_ADDRESS][DOMAIN_NAME]"
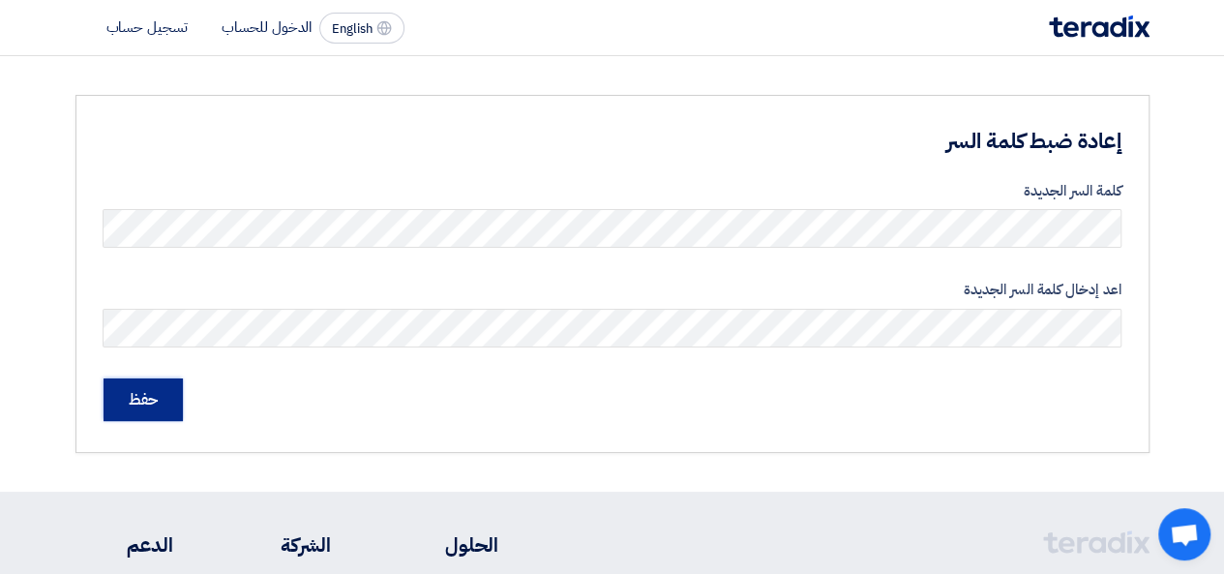
click at [137, 395] on input "حفظ" at bounding box center [143, 399] width 79 height 43
